Goal: Information Seeking & Learning: Learn about a topic

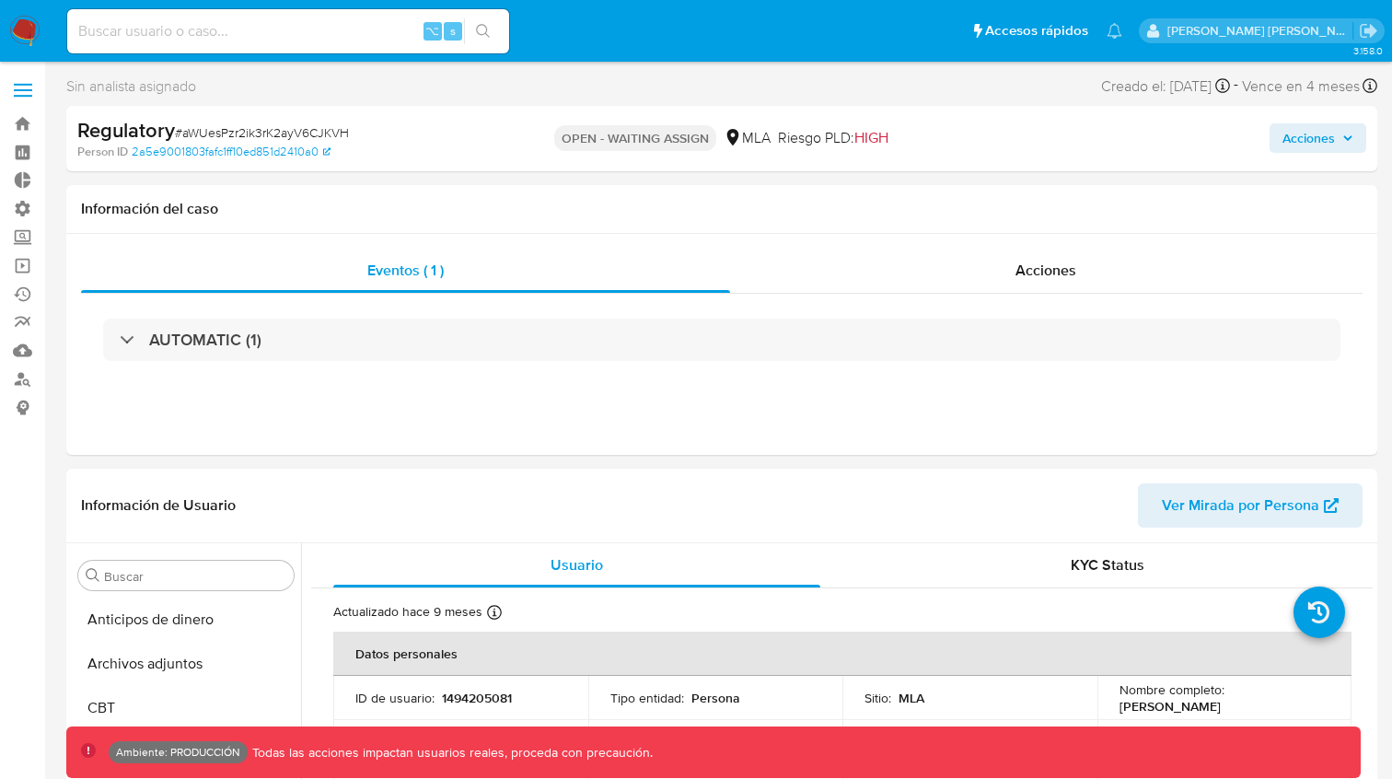
select select "10"
click at [196, 43] on div "⌥ s" at bounding box center [288, 31] width 442 height 44
click at [193, 39] on input at bounding box center [288, 31] width 442 height 24
type input "fravega"
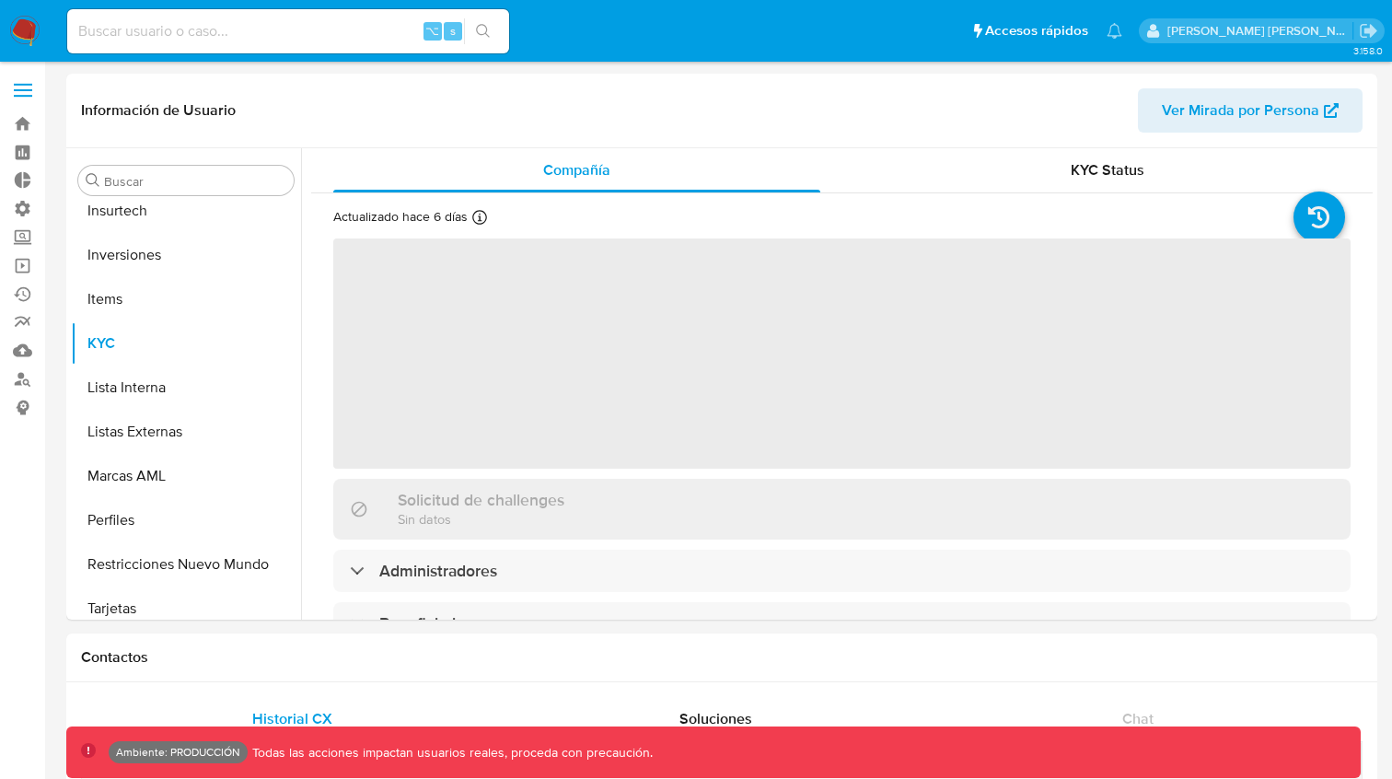
scroll to position [867, 0]
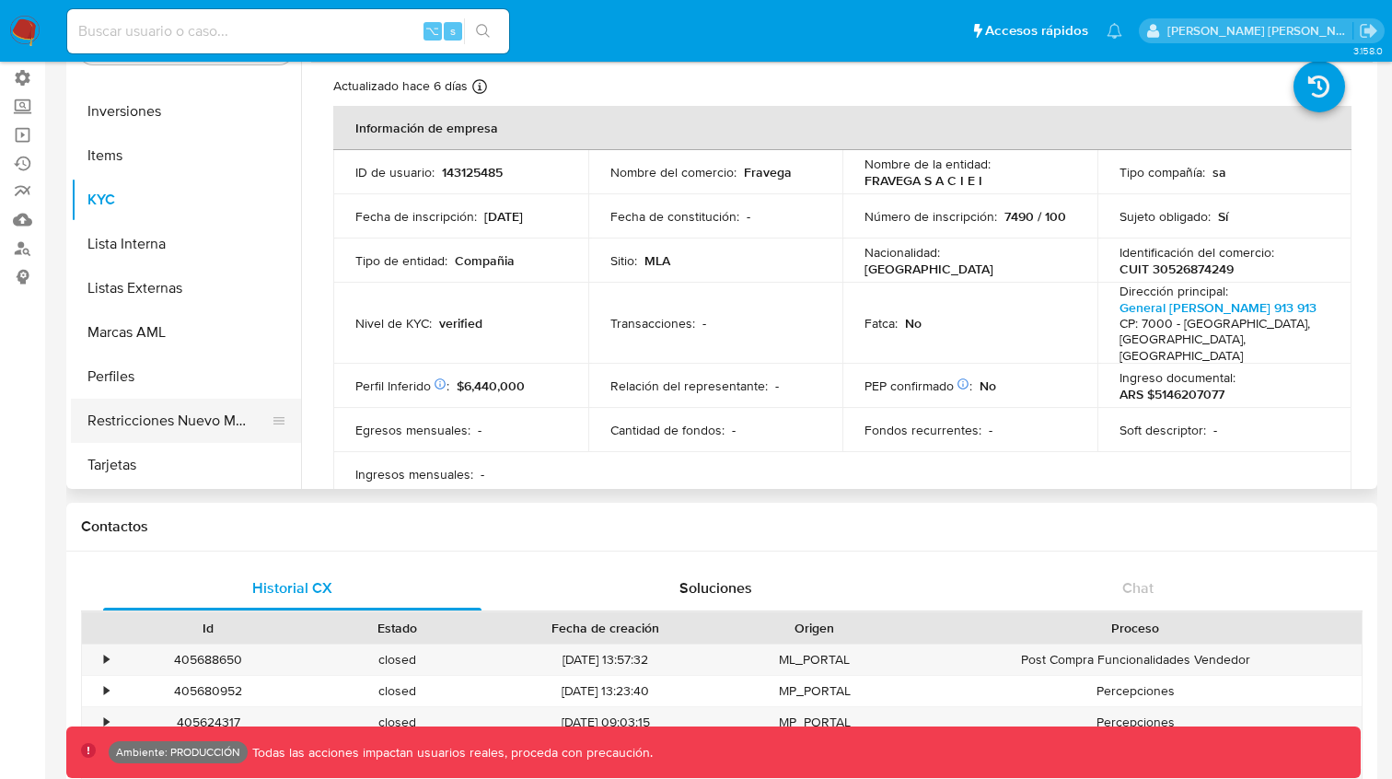
select select "10"
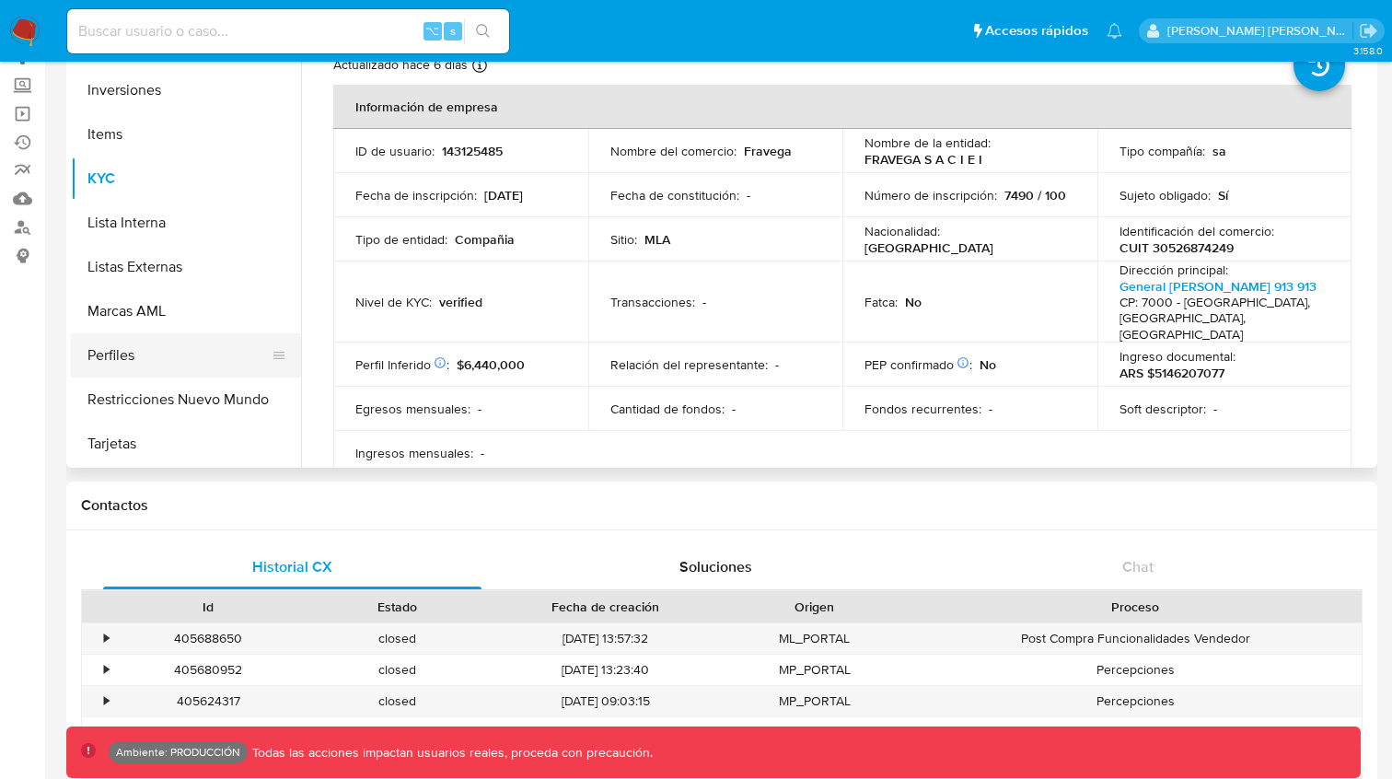
click at [117, 353] on button "Perfiles" at bounding box center [178, 355] width 215 height 44
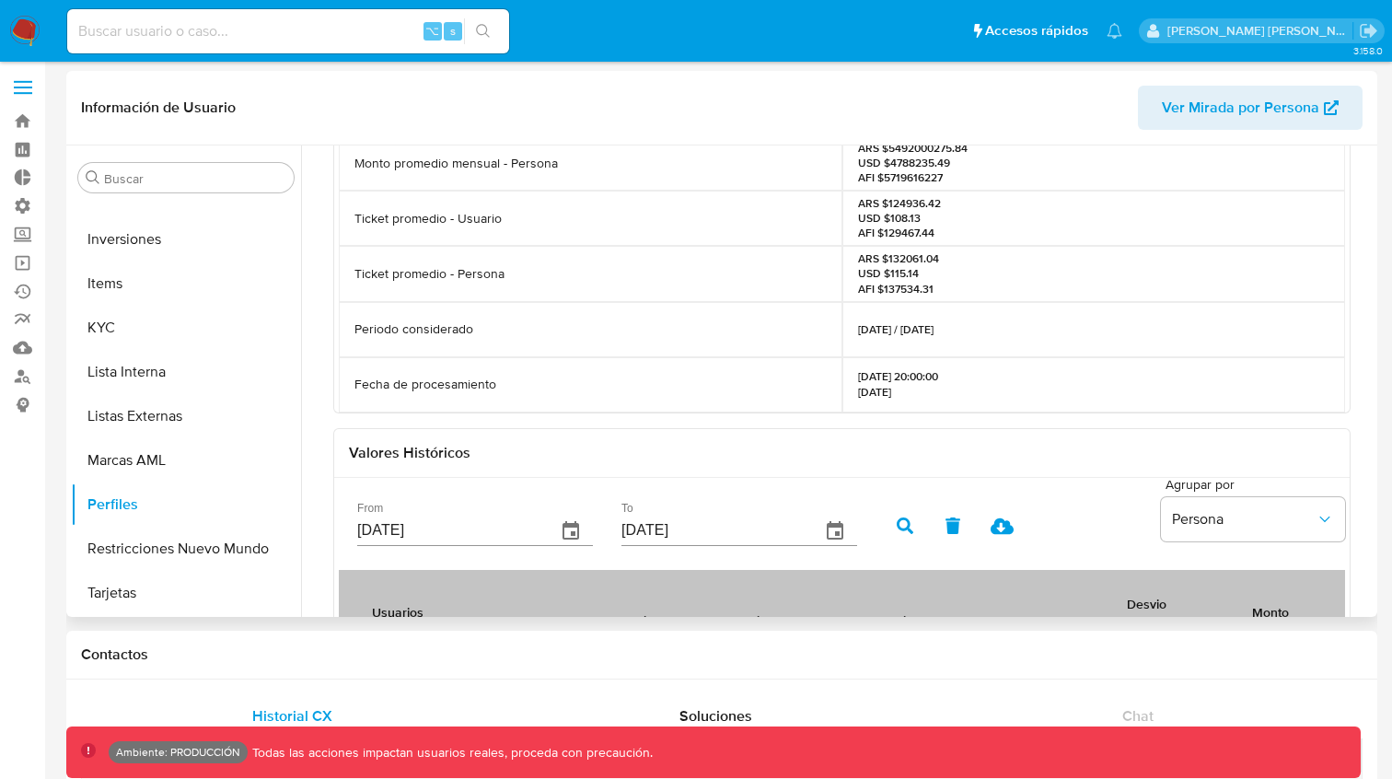
scroll to position [0, 0]
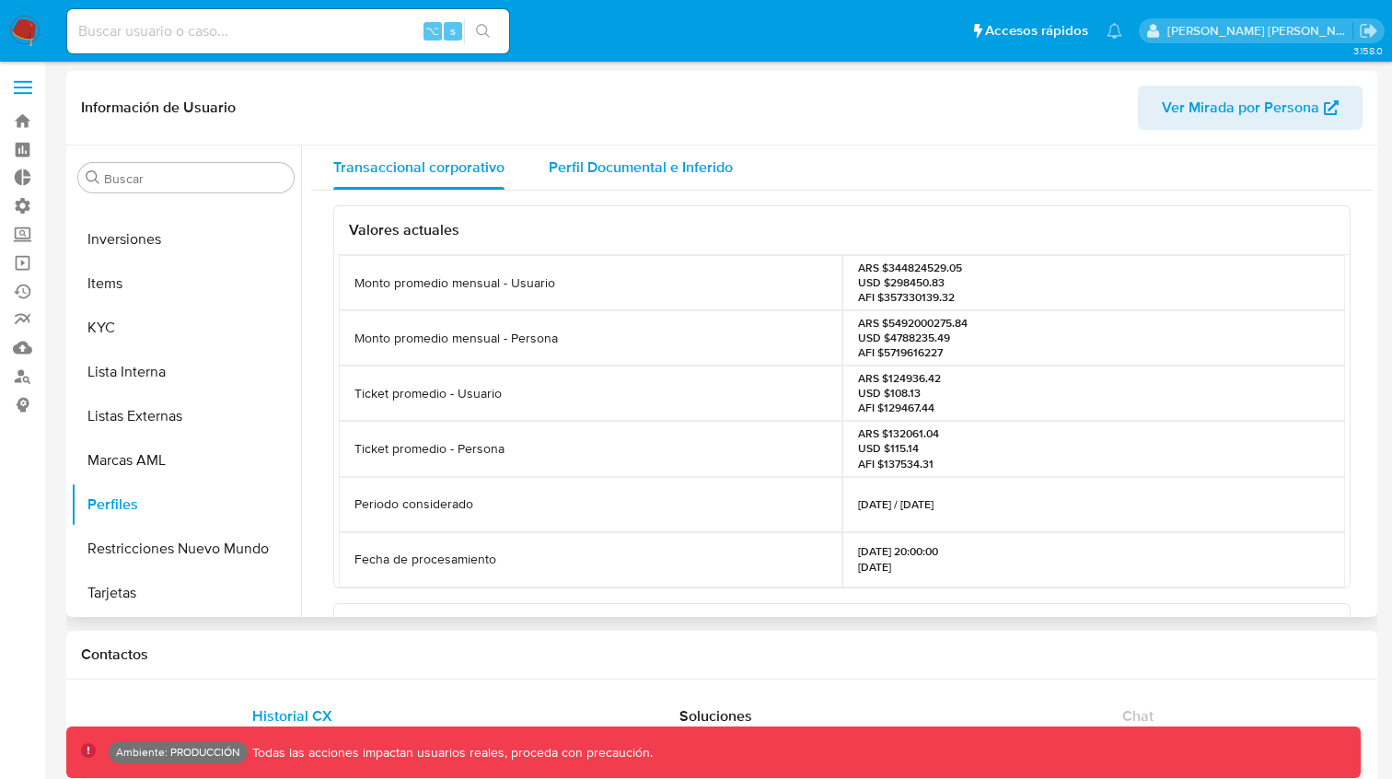
click at [647, 170] on span "Perfil Documental e Inferido" at bounding box center [641, 167] width 184 height 21
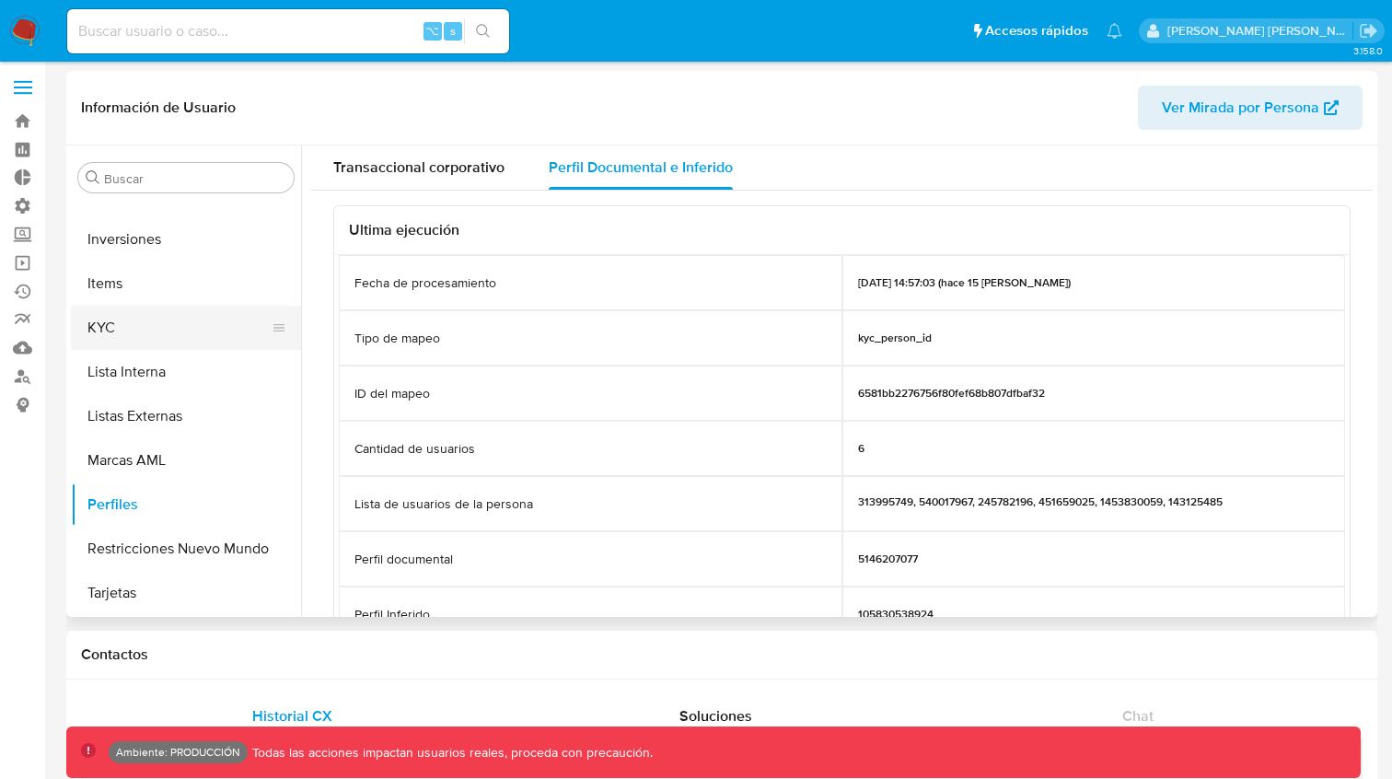
click at [157, 320] on button "KYC" at bounding box center [178, 328] width 215 height 44
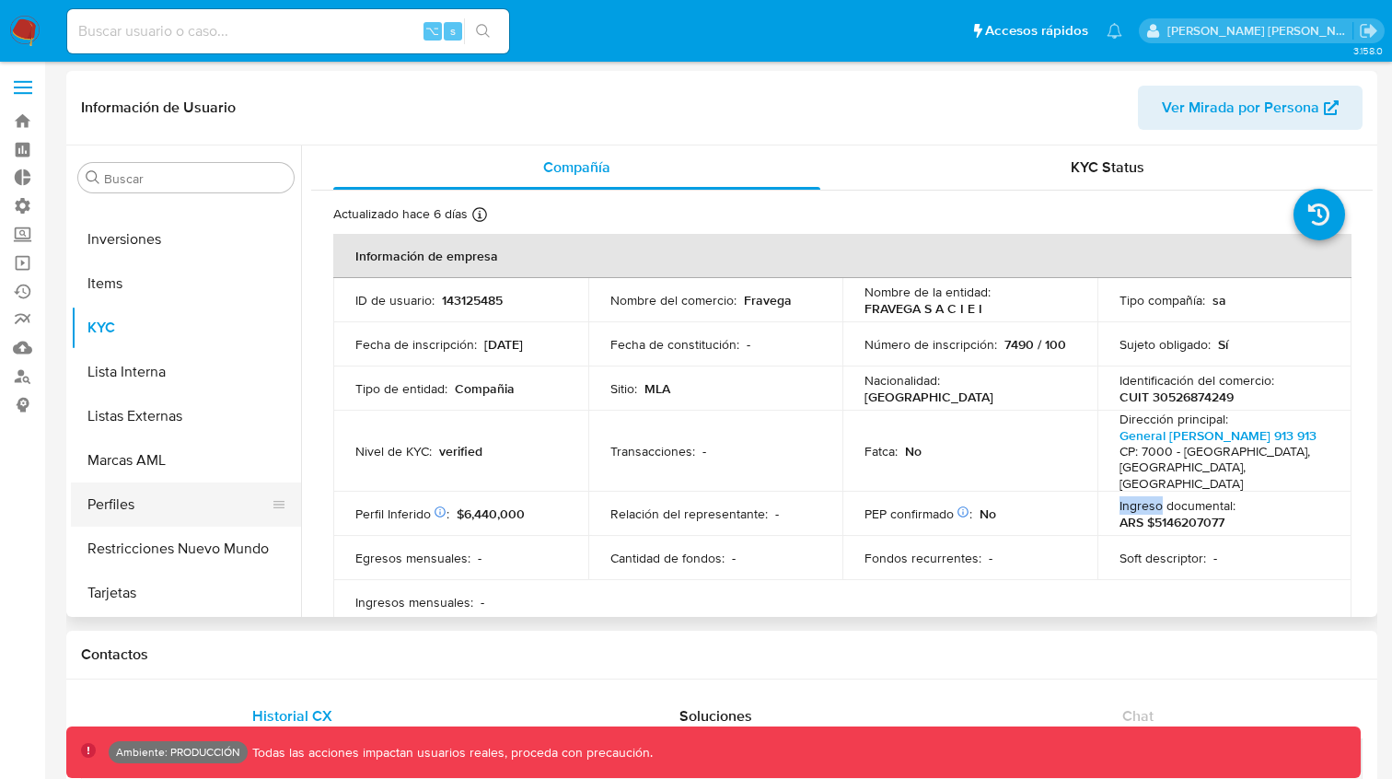
click at [147, 499] on button "Perfiles" at bounding box center [178, 505] width 215 height 44
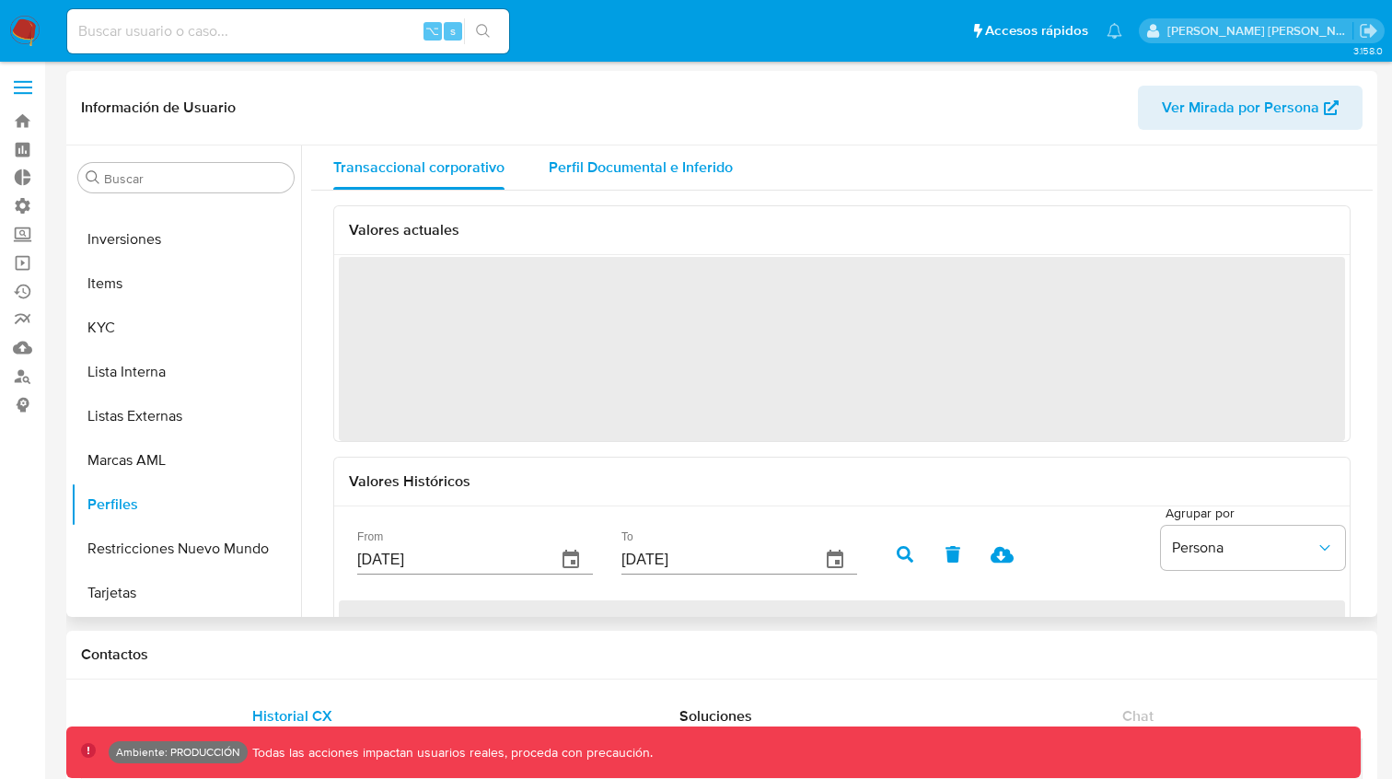
click at [681, 158] on span "Perfil Documental e Inferido" at bounding box center [641, 167] width 184 height 21
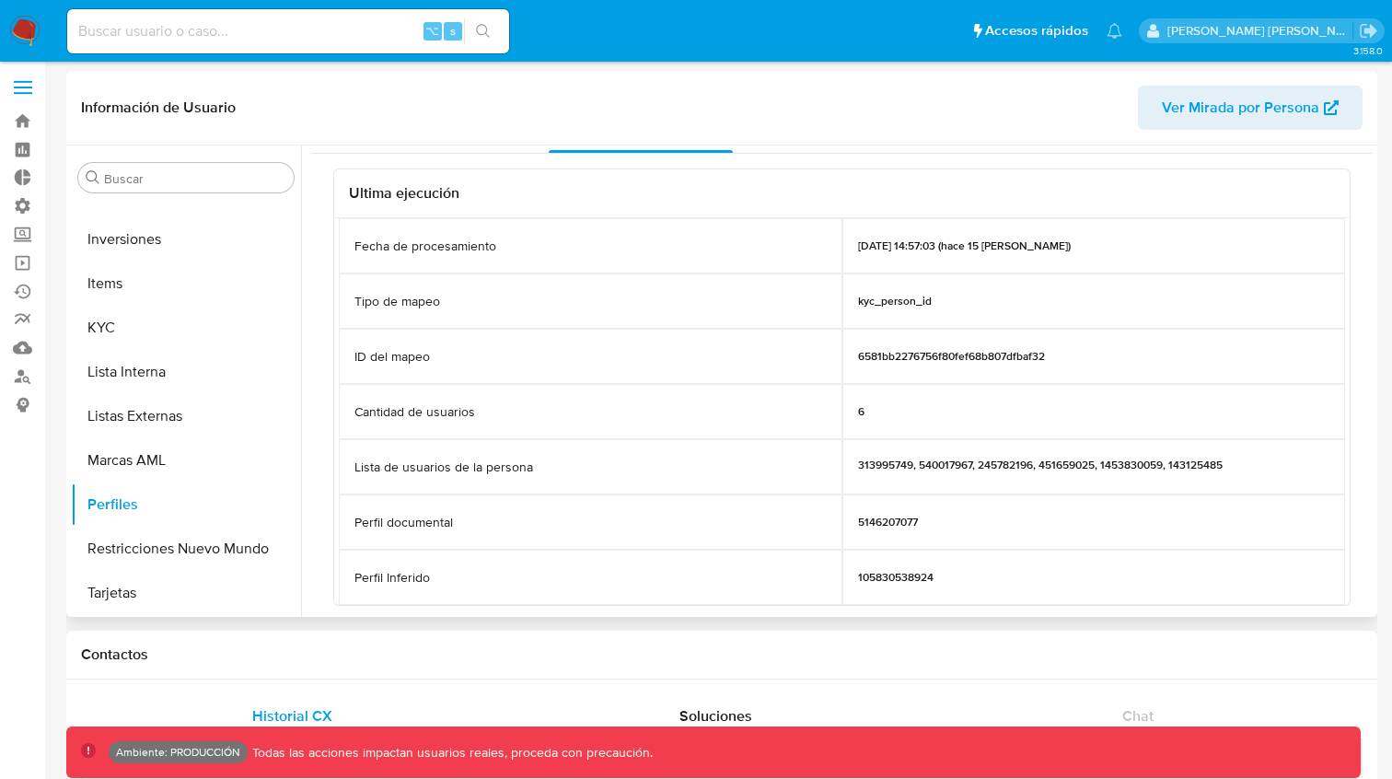
scroll to position [38, 0]
click at [1037, 61] on nav "Pausado Ver notificaciones ⌥ s Accesos rápidos Presiona las siguientes teclas p…" at bounding box center [696, 31] width 1392 height 62
